Goal: Transaction & Acquisition: Purchase product/service

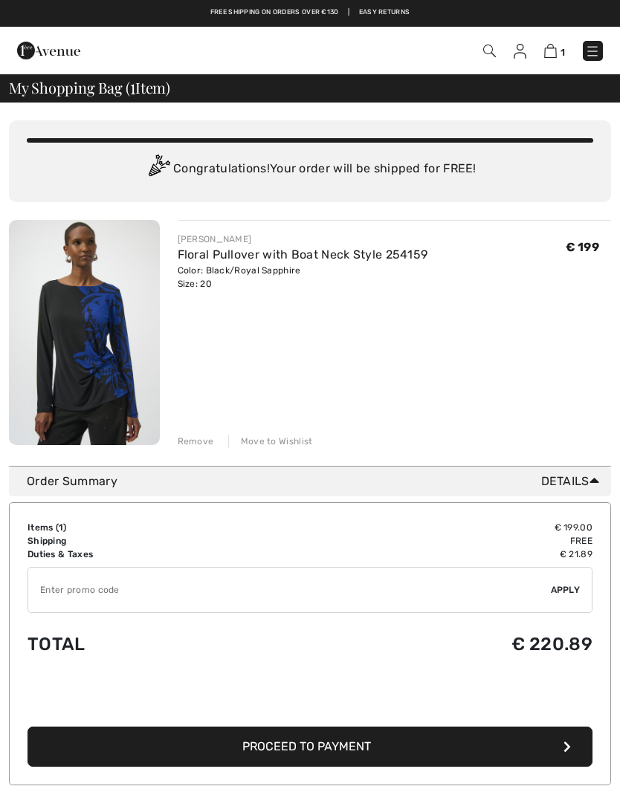
click at [553, 54] on img at bounding box center [550, 51] width 13 height 14
click at [495, 362] on div "JOSEPH RIBKOFF Floral Pullover with Boat Neck Style 254159 Color: Black/Royal S…" at bounding box center [395, 334] width 434 height 228
click at [593, 48] on img at bounding box center [592, 51] width 15 height 15
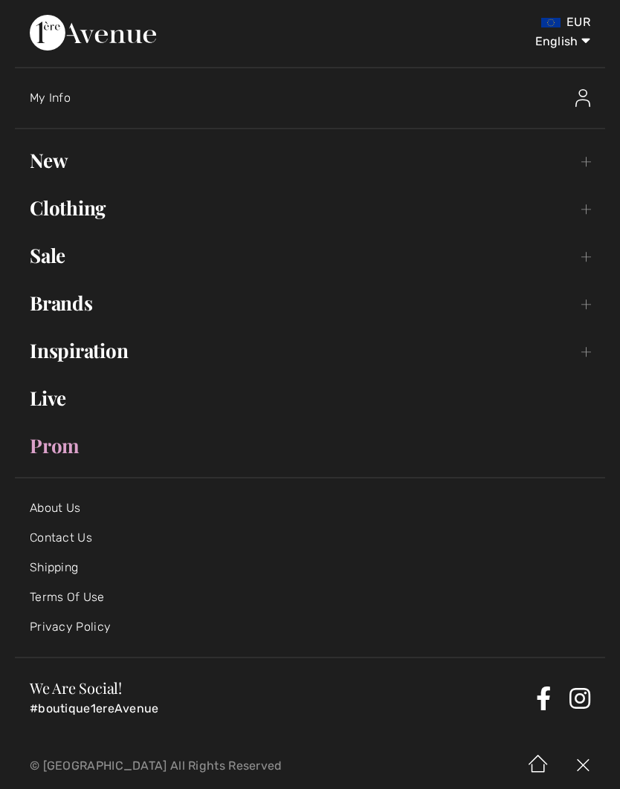
click at [86, 209] on link "Clothing Toggle submenu" at bounding box center [310, 208] width 590 height 33
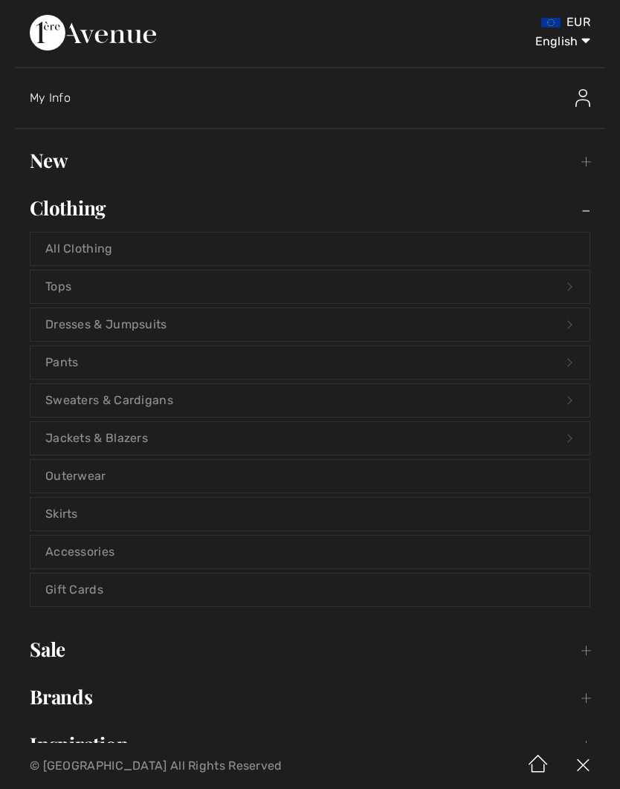
click at [68, 516] on link "Skirts" at bounding box center [309, 514] width 559 height 33
click at [56, 518] on link "Skirts" at bounding box center [309, 514] width 559 height 33
click at [59, 521] on link "Skirts" at bounding box center [309, 514] width 559 height 33
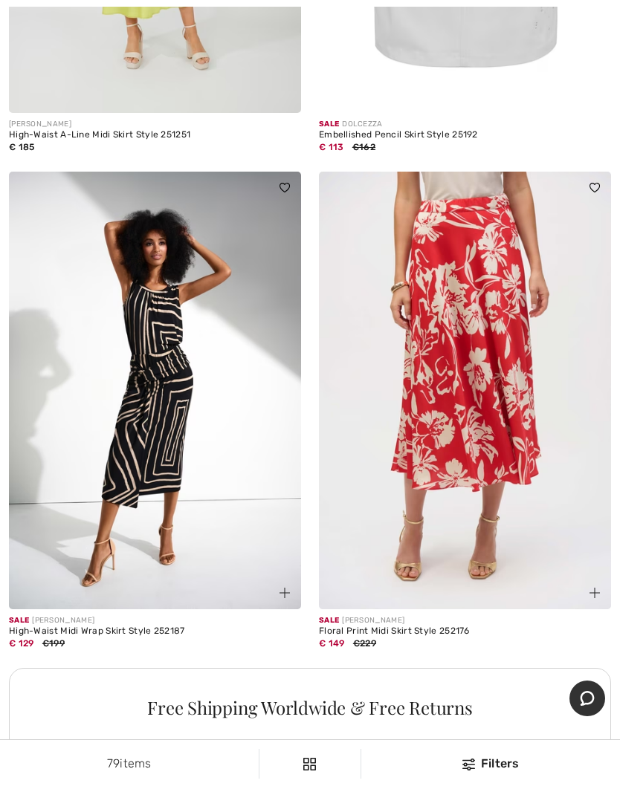
scroll to position [8831, 0]
click at [481, 435] on img at bounding box center [465, 391] width 292 height 438
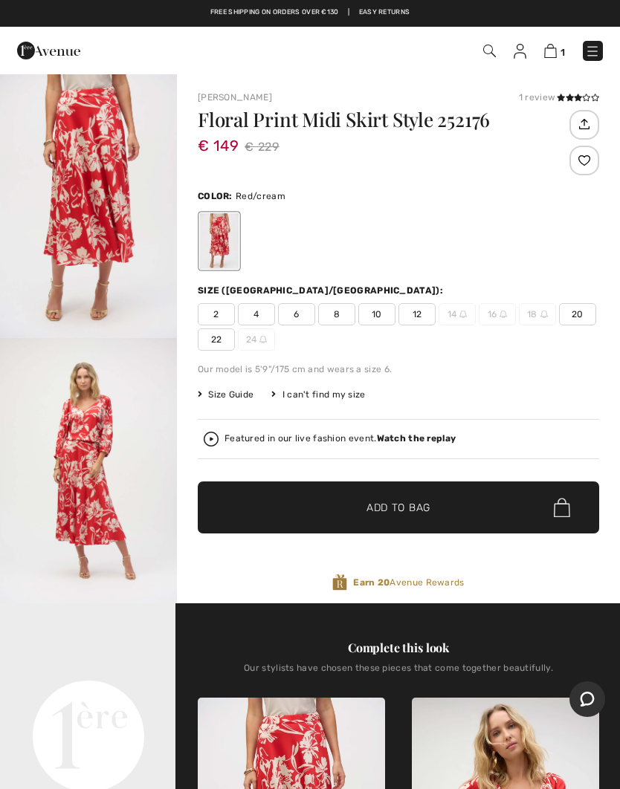
click at [577, 314] on span "20" at bounding box center [577, 314] width 37 height 22
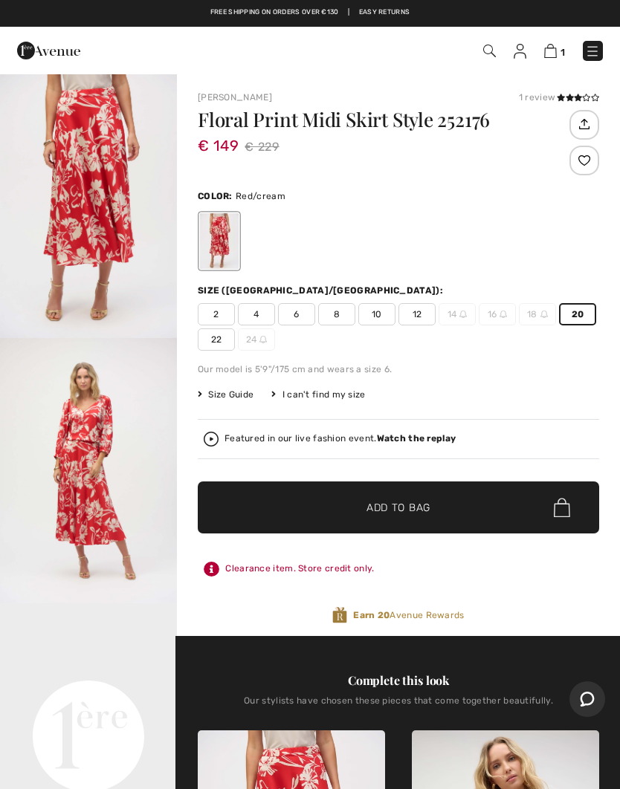
click at [403, 507] on span "Add to Bag" at bounding box center [398, 508] width 64 height 16
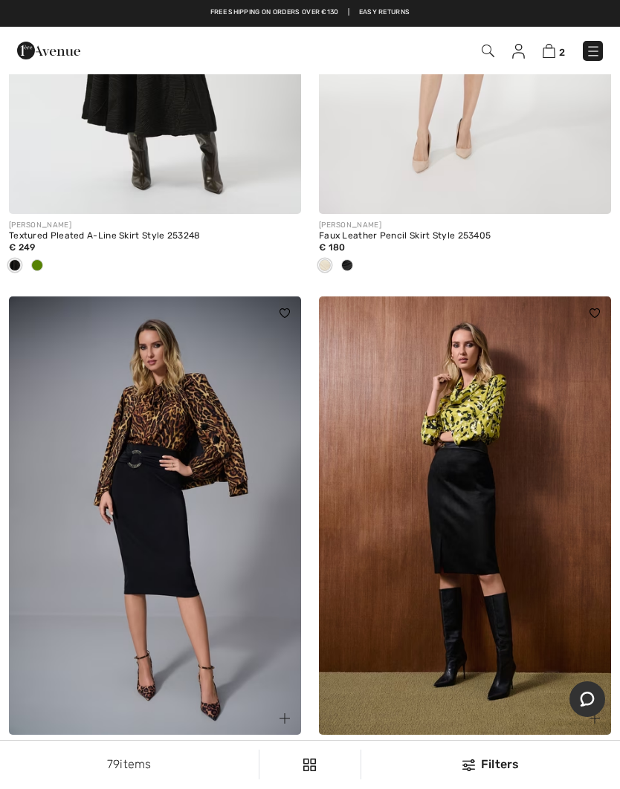
scroll to position [6708, 0]
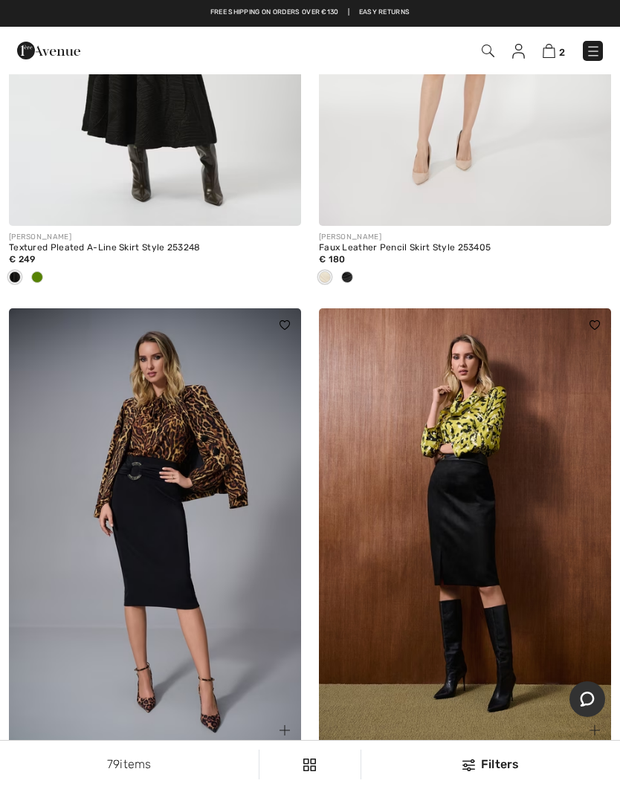
click at [596, 52] on img at bounding box center [592, 51] width 15 height 15
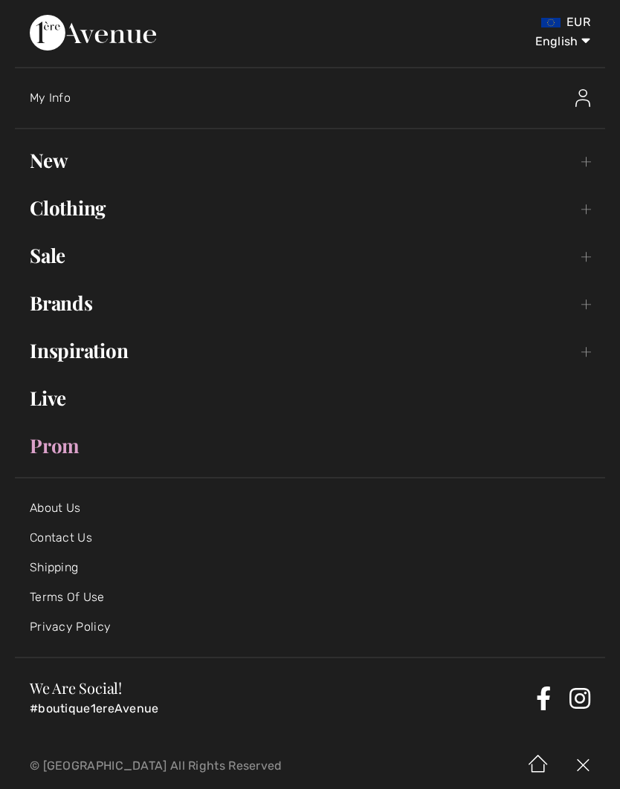
click at [90, 214] on link "Clothing Toggle submenu" at bounding box center [310, 208] width 590 height 33
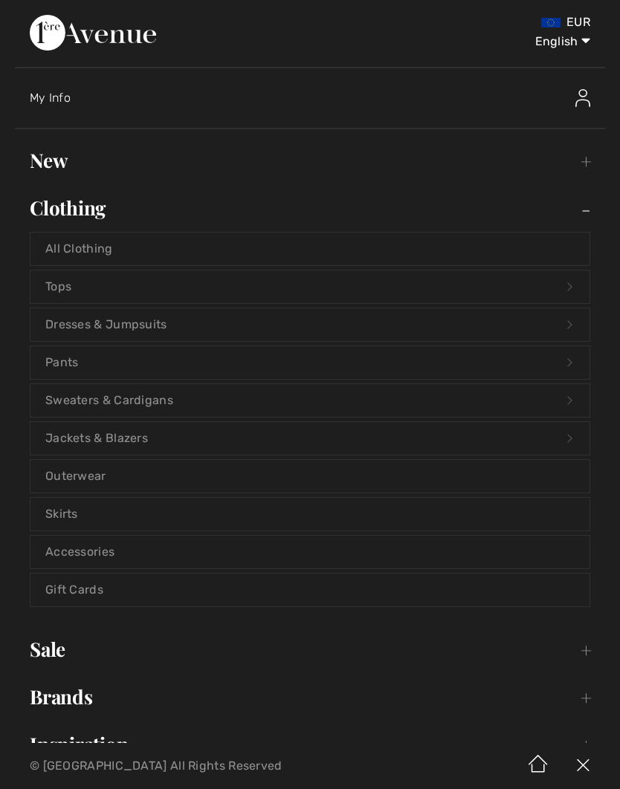
click at [65, 355] on link "Pants Open submenu" at bounding box center [309, 362] width 559 height 33
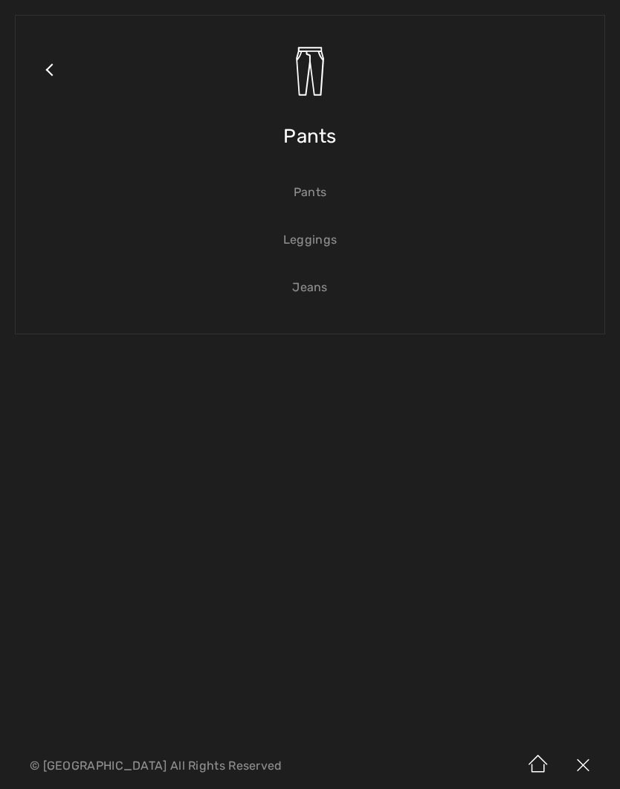
click at [308, 204] on link "Pants" at bounding box center [309, 192] width 559 height 33
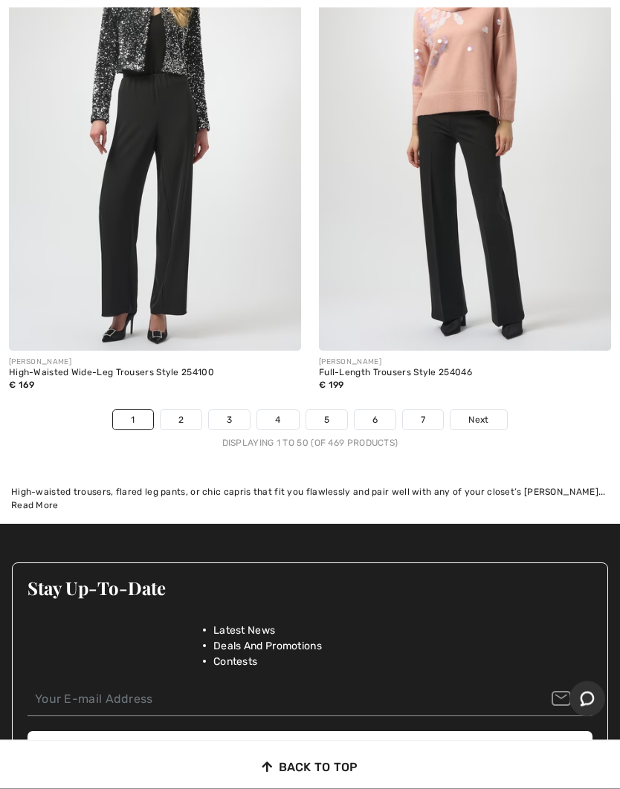
scroll to position [12832, 0]
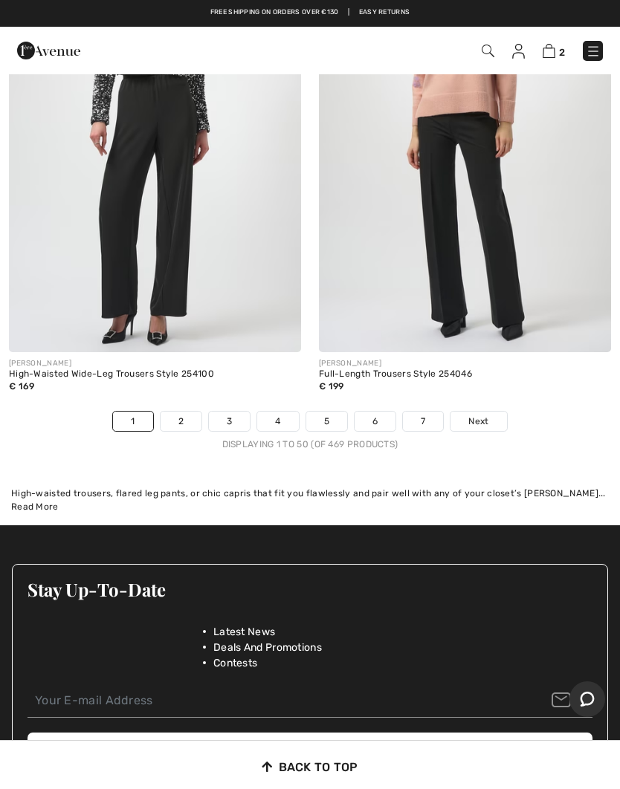
click at [183, 412] on link "2" at bounding box center [180, 421] width 41 height 19
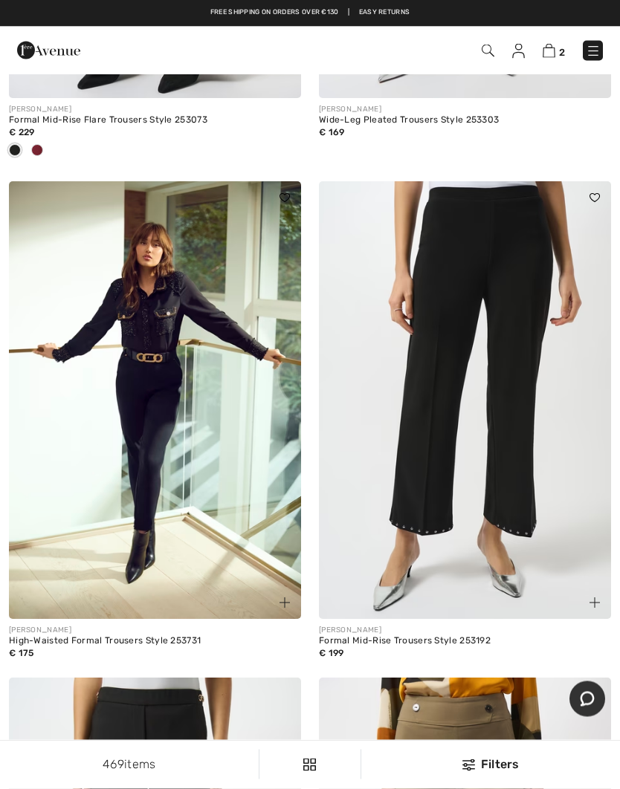
scroll to position [1506, 0]
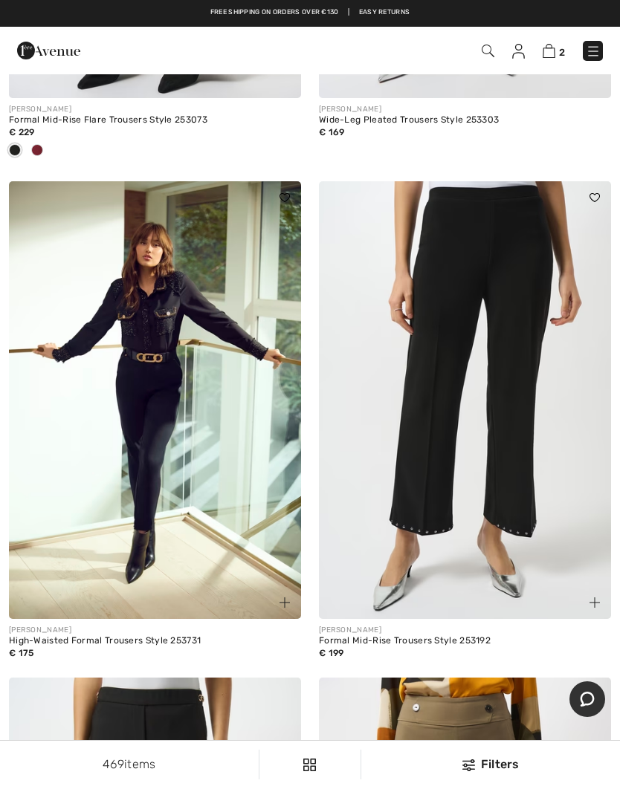
click at [589, 51] on img at bounding box center [592, 51] width 15 height 15
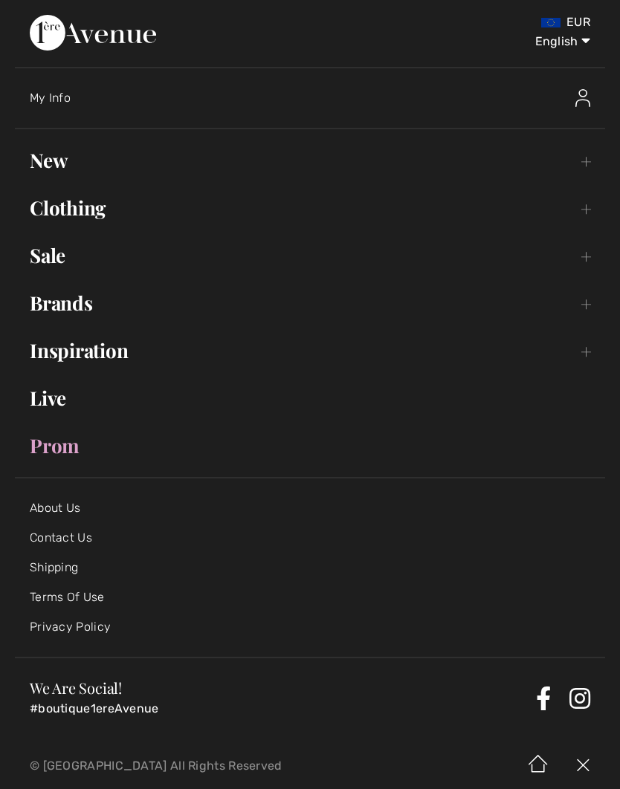
click at [77, 214] on link "Clothing Toggle submenu" at bounding box center [310, 208] width 590 height 33
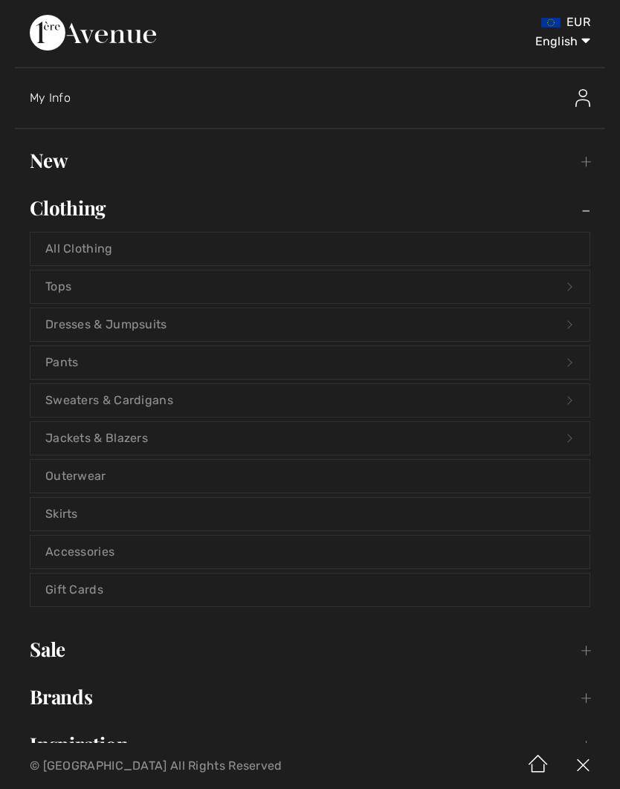
click at [63, 520] on link "Skirts" at bounding box center [309, 514] width 559 height 33
click at [69, 504] on link "Skirts" at bounding box center [309, 514] width 559 height 33
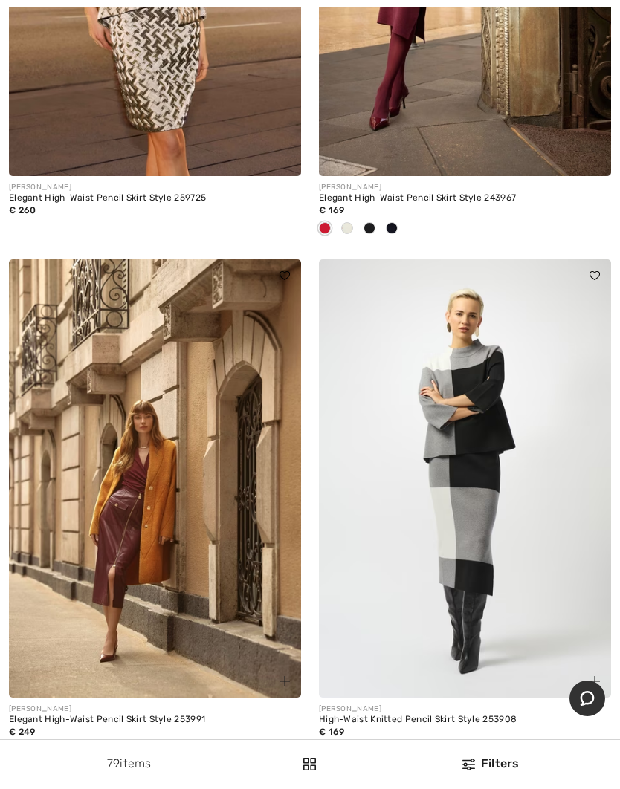
scroll to position [5115, 0]
click at [504, 487] on img at bounding box center [465, 478] width 292 height 438
click at [465, 507] on img at bounding box center [465, 478] width 292 height 438
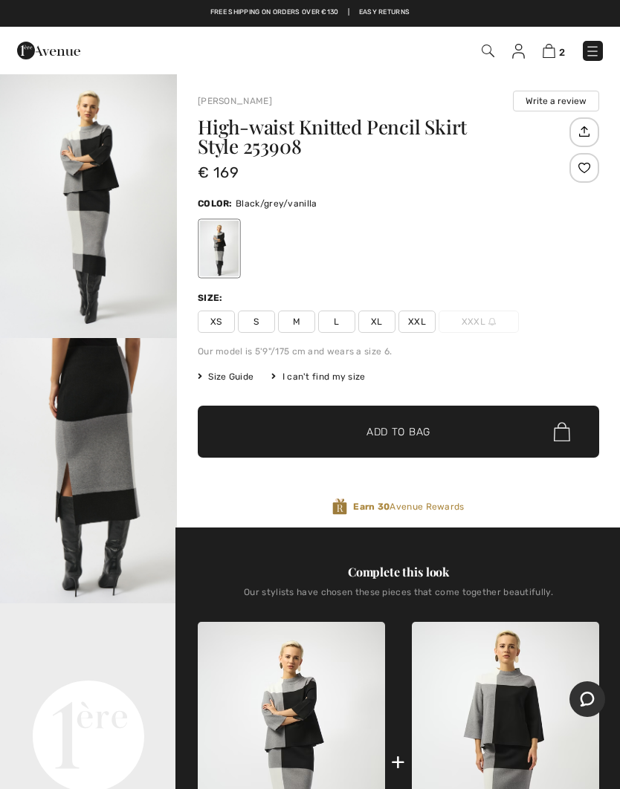
click at [416, 319] on span "XXL" at bounding box center [416, 321] width 37 height 22
click at [446, 432] on span "✔ Added to Bag Add to Bag" at bounding box center [398, 432] width 401 height 52
click at [593, 44] on img at bounding box center [592, 51] width 15 height 15
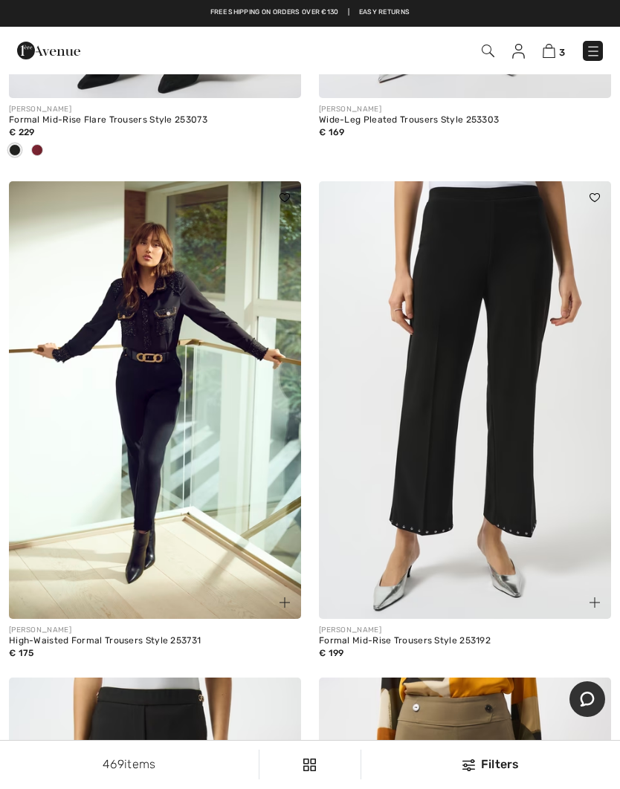
click at [544, 48] on img at bounding box center [548, 51] width 13 height 14
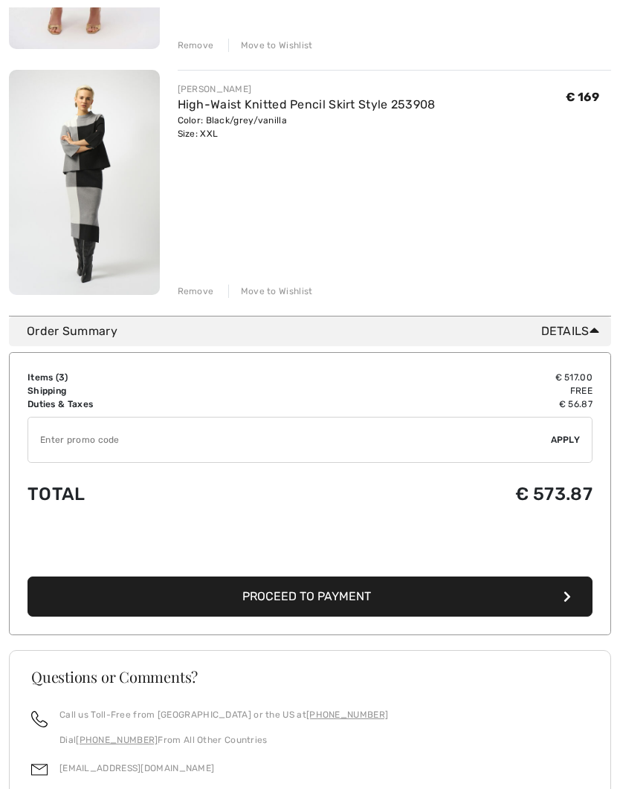
scroll to position [651, 0]
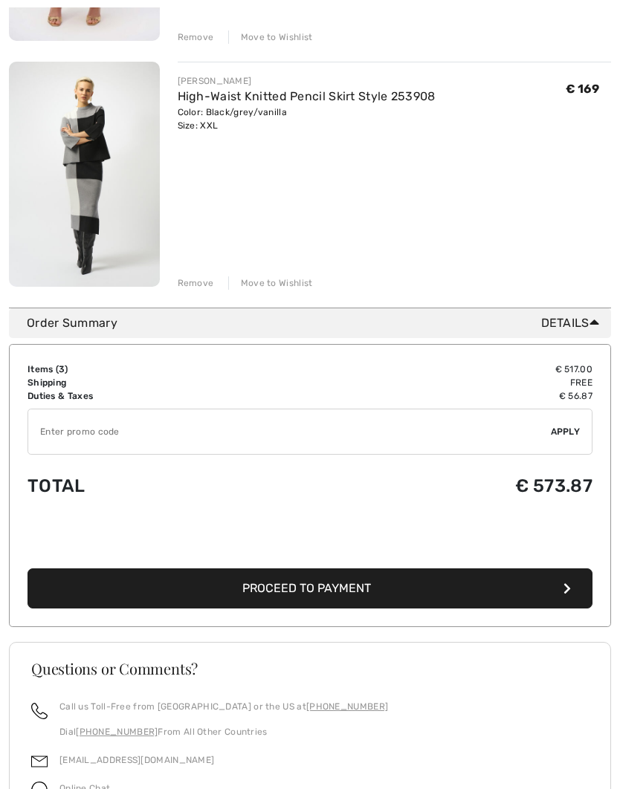
click at [336, 584] on span "Proceed to Payment" at bounding box center [306, 588] width 129 height 14
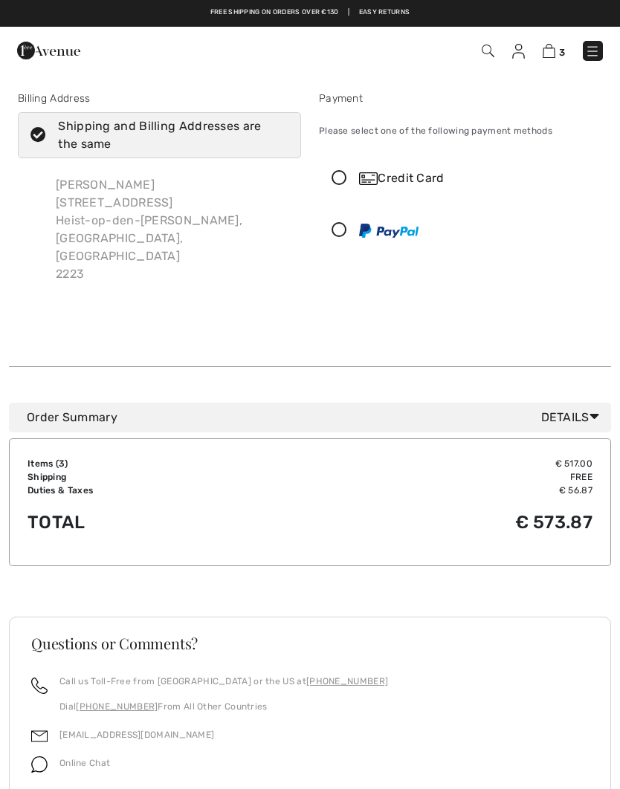
click at [328, 183] on icon at bounding box center [338, 179] width 39 height 16
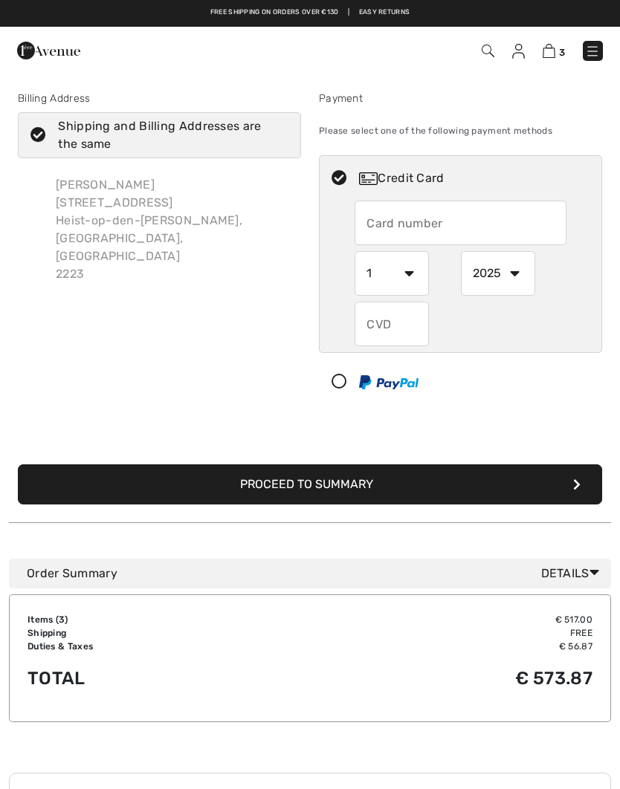
click at [401, 221] on input "text" at bounding box center [459, 223] width 211 height 45
type input "5213903497545824"
click at [406, 275] on select "1 2 3 4 5 6 7 8 9 10 11 12" at bounding box center [391, 273] width 74 height 45
select select "4"
click at [505, 276] on select "2025 2026 2027 2028 2029 2030 2031 2032 2033 2034 2035" at bounding box center [498, 273] width 74 height 45
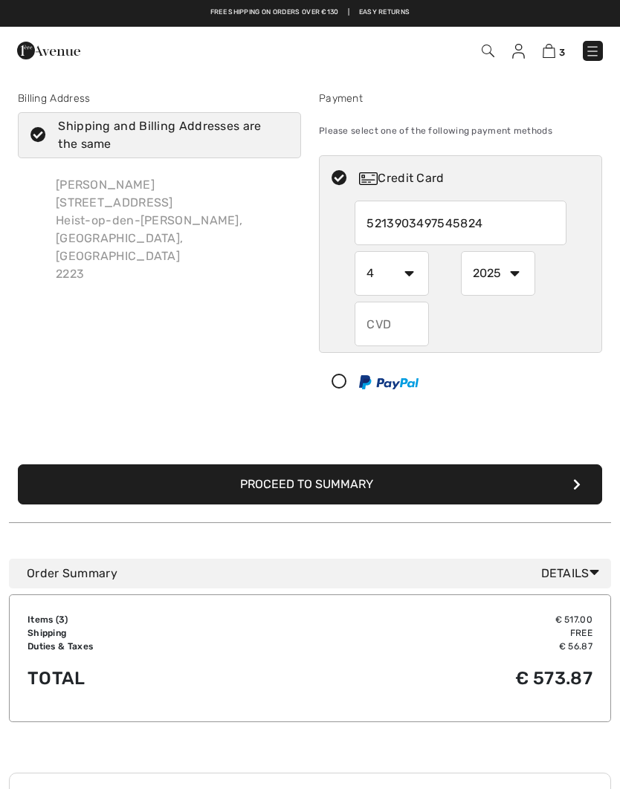
select select "2027"
click at [392, 322] on input "text" at bounding box center [391, 324] width 74 height 45
type input "531"
click at [347, 471] on button "Proceed to Summary" at bounding box center [310, 484] width 584 height 40
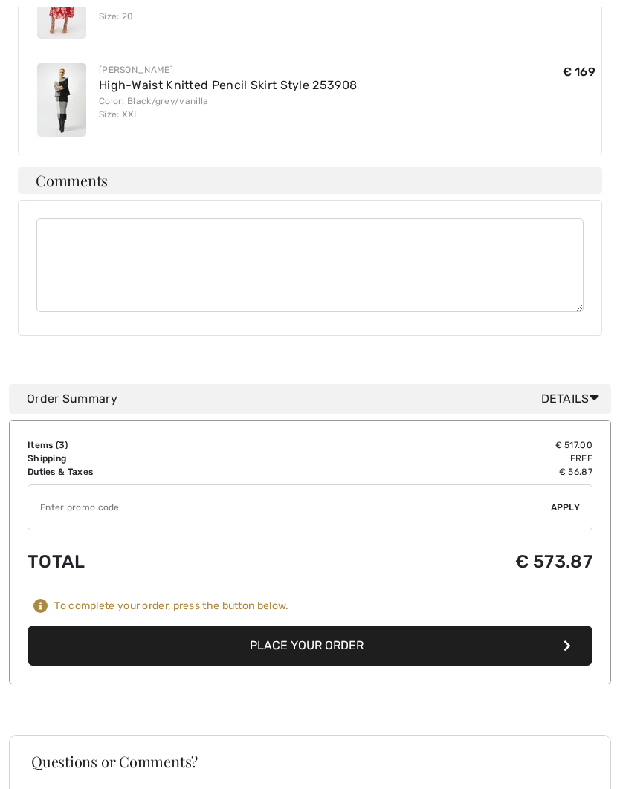
scroll to position [674, 0]
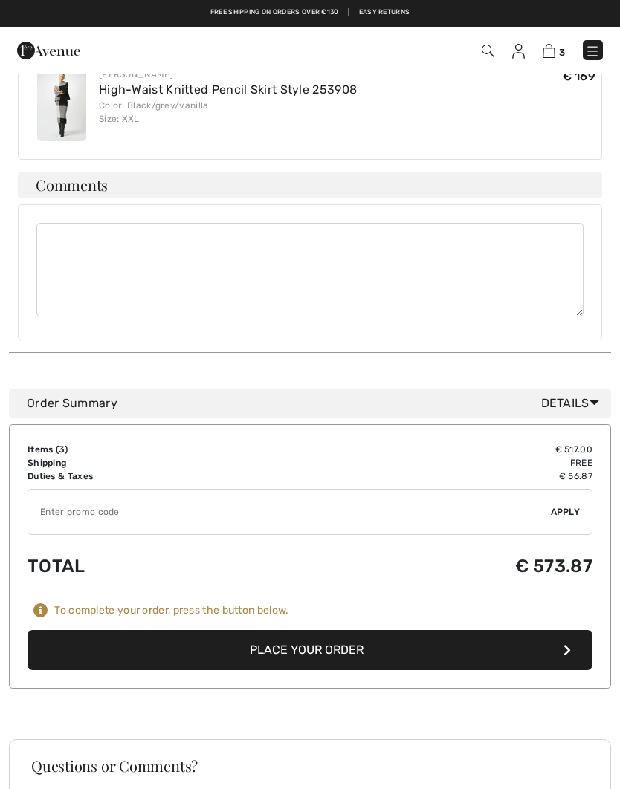
click at [328, 630] on button "Place Your Order" at bounding box center [309, 650] width 565 height 40
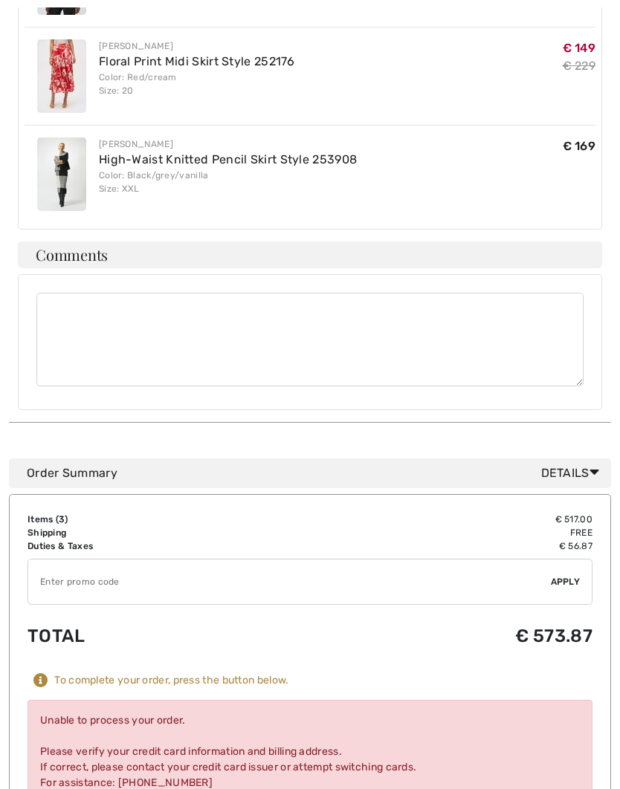
scroll to position [723, 0]
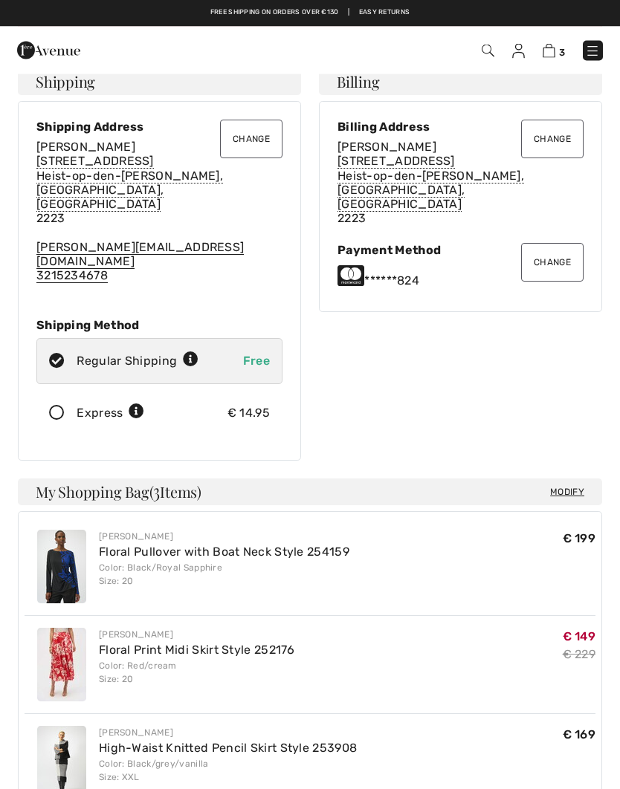
scroll to position [131, 0]
click at [544, 244] on button "Change" at bounding box center [552, 262] width 62 height 39
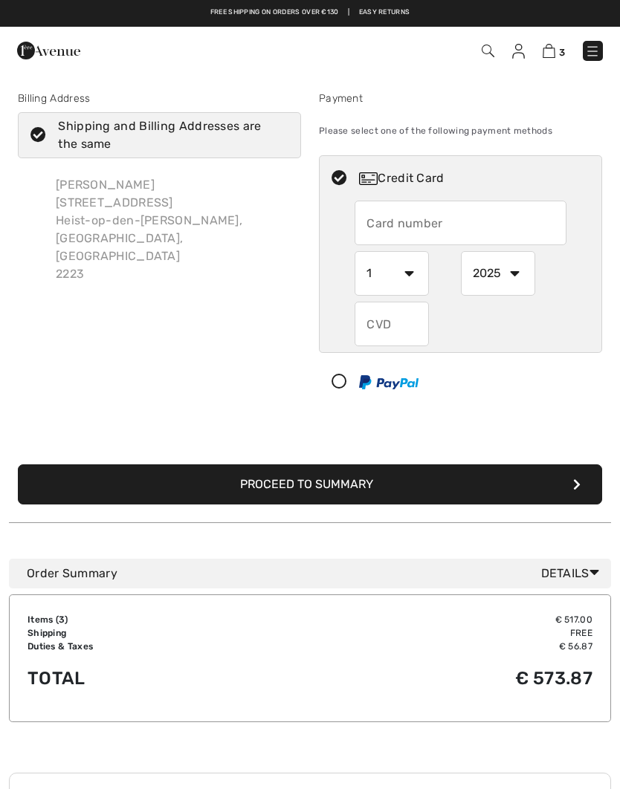
click at [386, 227] on input "text" at bounding box center [459, 223] width 211 height 45
radio input "true"
type input "[CREDIT_CARD_NUMBER]"
click at [402, 279] on select "1 2 3 4 5 6 7 8 9 10 11 12" at bounding box center [391, 273] width 74 height 45
radio input "true"
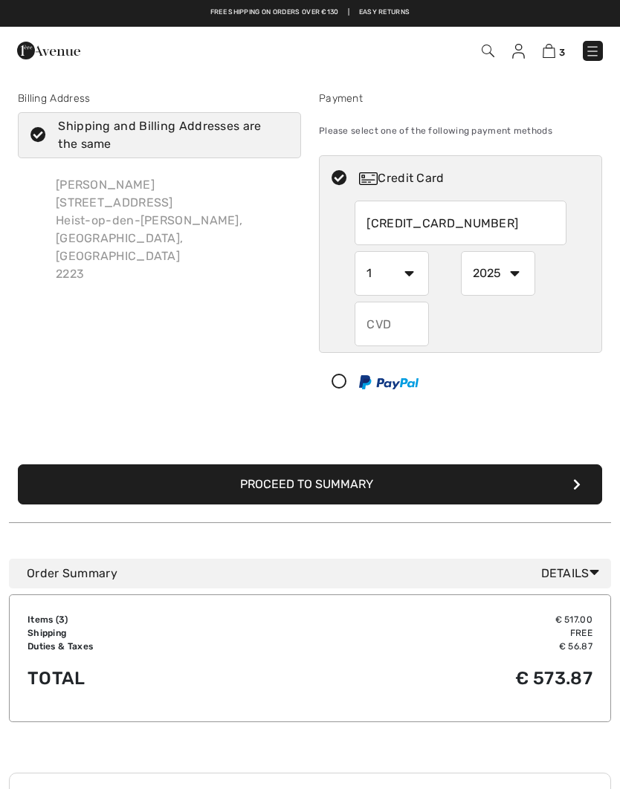
select select "11"
click at [515, 274] on select "2025 2026 2027 2028 2029 2030 2031 2032 2033 2034 2035" at bounding box center [498, 273] width 74 height 45
radio input "true"
select select "2028"
click at [386, 327] on input "text" at bounding box center [391, 324] width 74 height 45
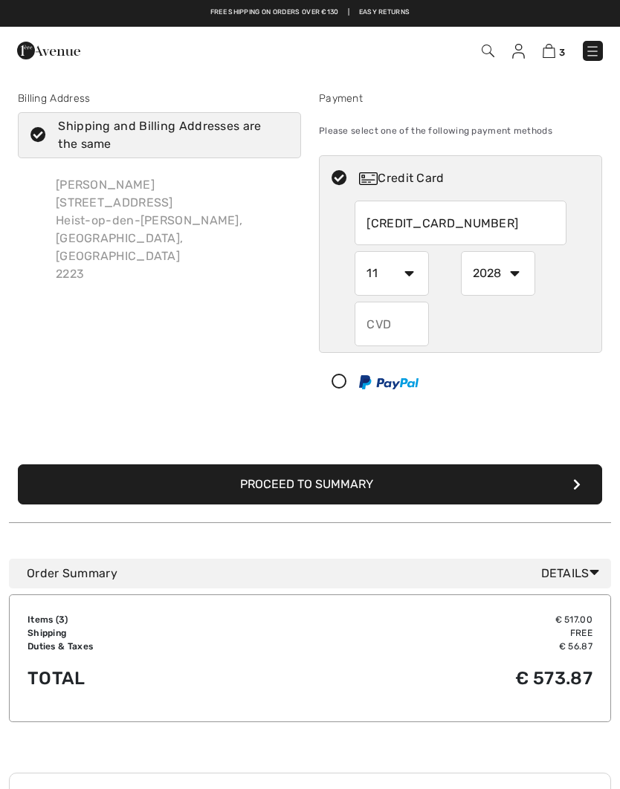
radio input "true"
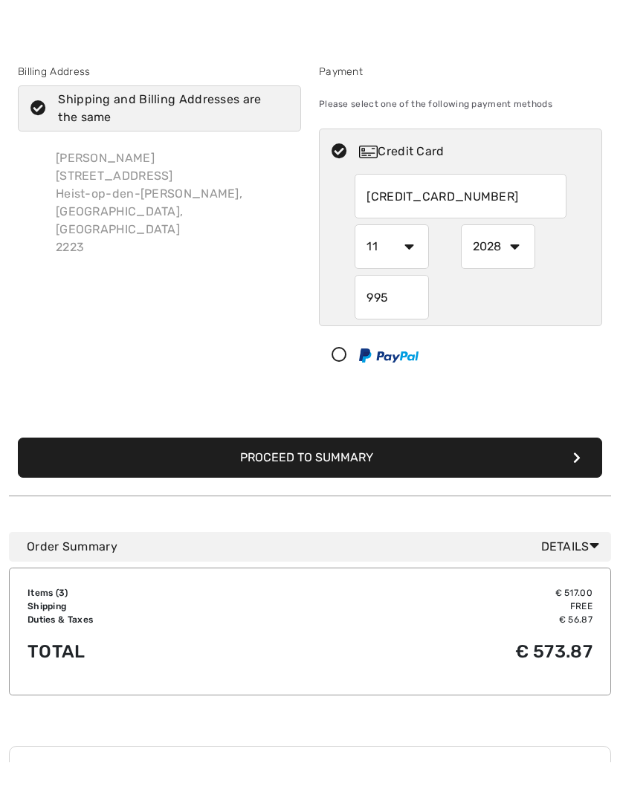
type input "995"
click at [330, 464] on button "Proceed to Summary" at bounding box center [310, 484] width 584 height 40
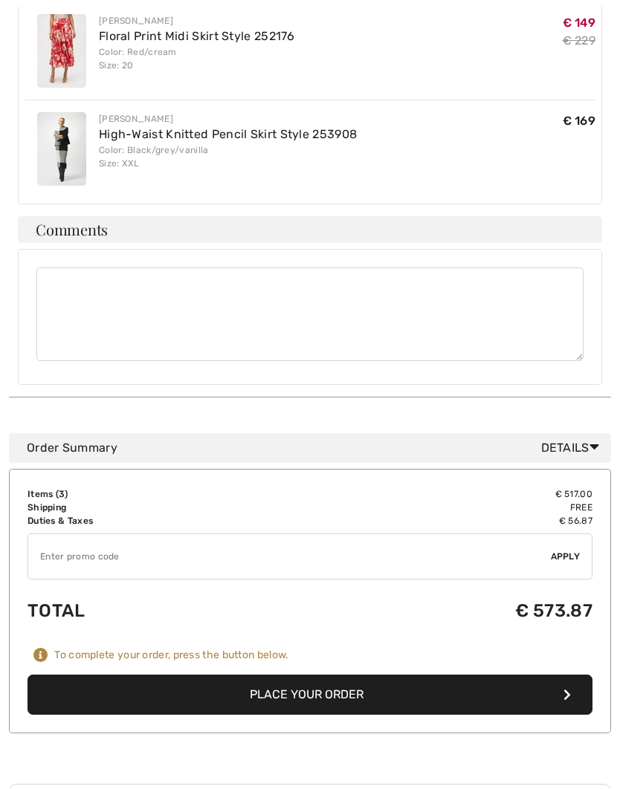
scroll to position [631, 0]
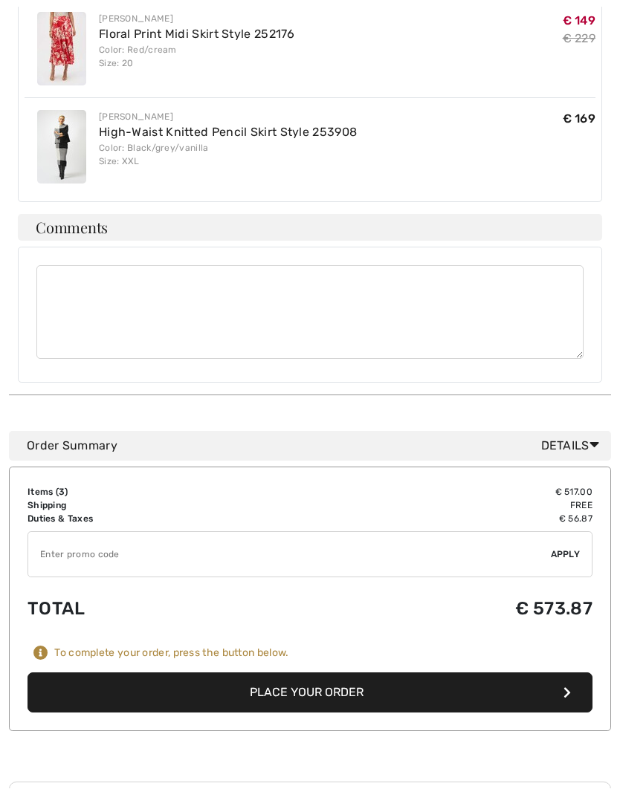
click at [319, 673] on button "Place Your Order" at bounding box center [309, 693] width 565 height 40
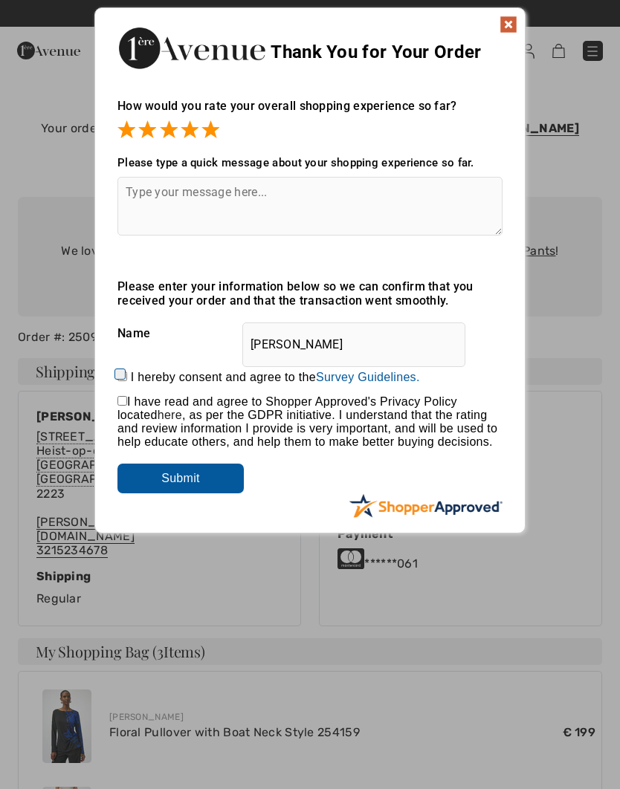
click at [149, 198] on textarea at bounding box center [309, 206] width 385 height 59
type textarea "Always ok"
click at [208, 486] on input "Submit" at bounding box center [180, 479] width 126 height 30
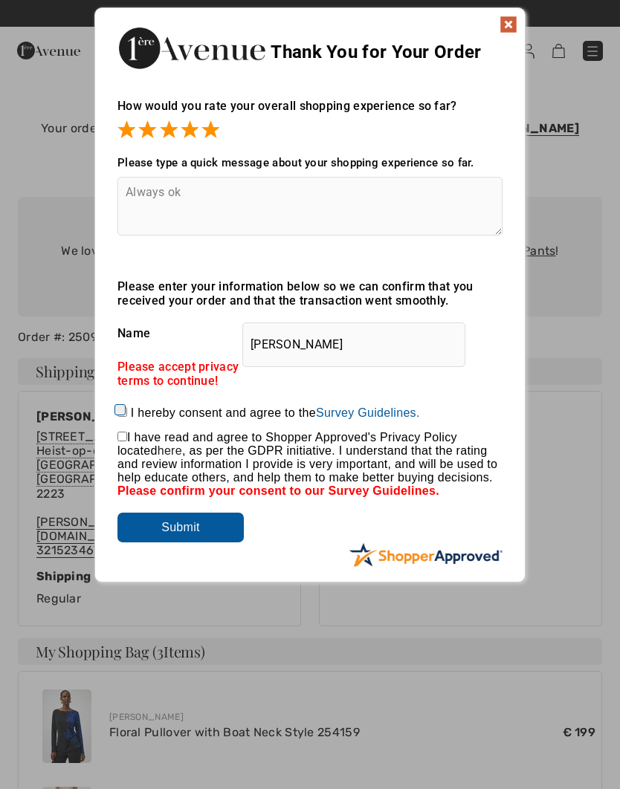
click at [126, 433] on input "checkbox" at bounding box center [122, 437] width 10 height 10
checkbox input "true"
click at [123, 409] on input "I hereby consent and agree to the By submitting a review, you grant permission …" at bounding box center [122, 412] width 10 height 10
checkbox input "true"
click at [183, 530] on input "Submit" at bounding box center [180, 528] width 126 height 30
